Goal: Task Accomplishment & Management: Use online tool/utility

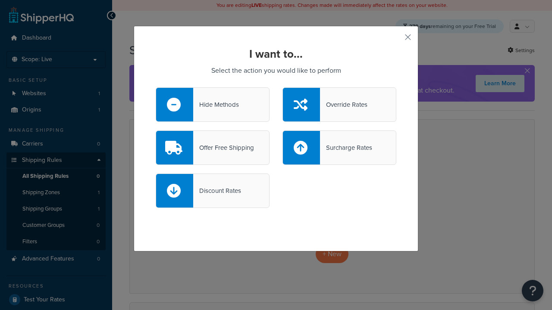
click at [339, 105] on div "Override Rates" at bounding box center [343, 105] width 47 height 12
click at [0, 0] on input "Override Rates" at bounding box center [0, 0] width 0 height 0
